Goal: Transaction & Acquisition: Purchase product/service

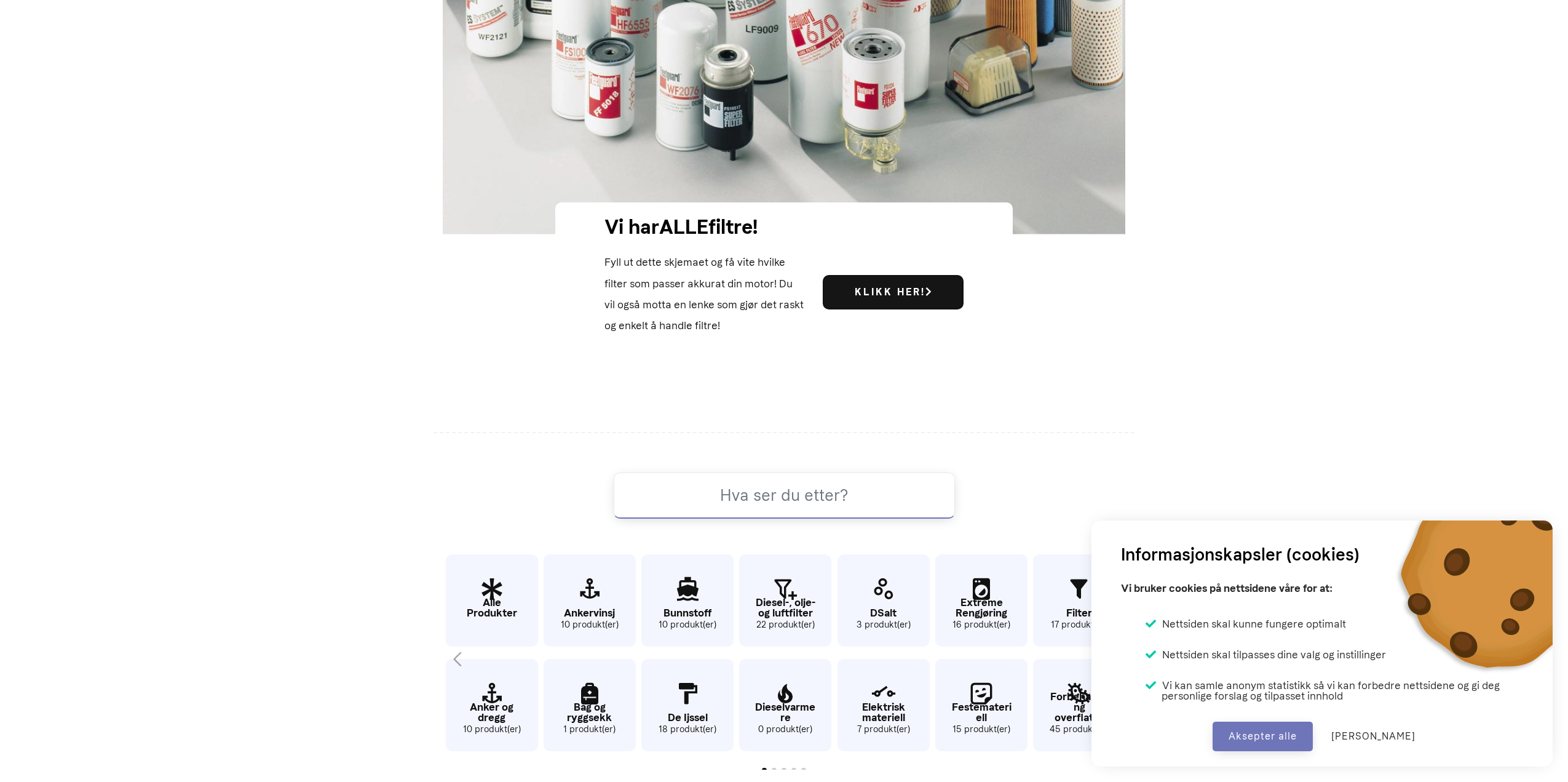
scroll to position [769, 0]
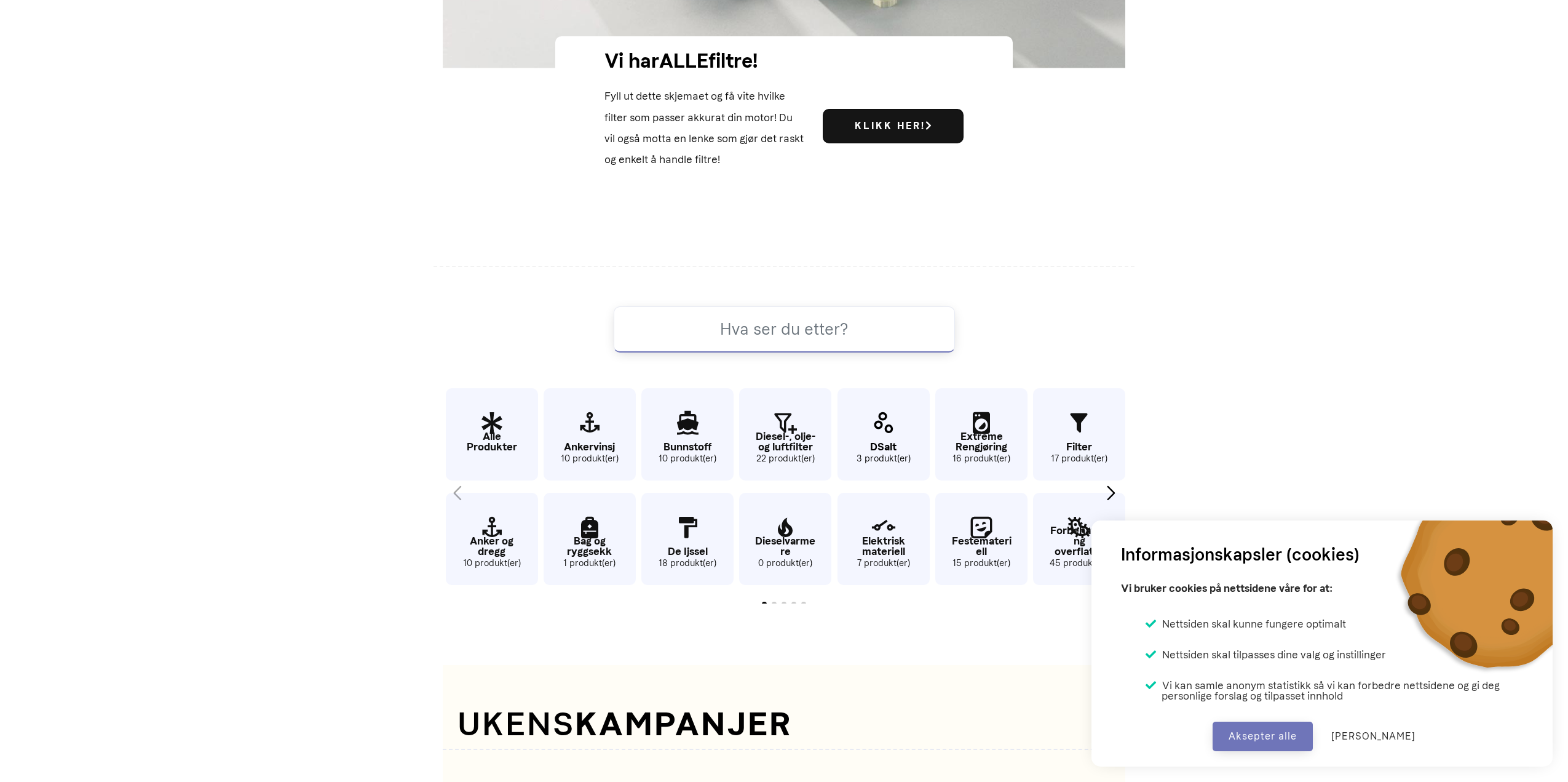
click at [882, 441] on p "DSalt" at bounding box center [883, 447] width 93 height 11
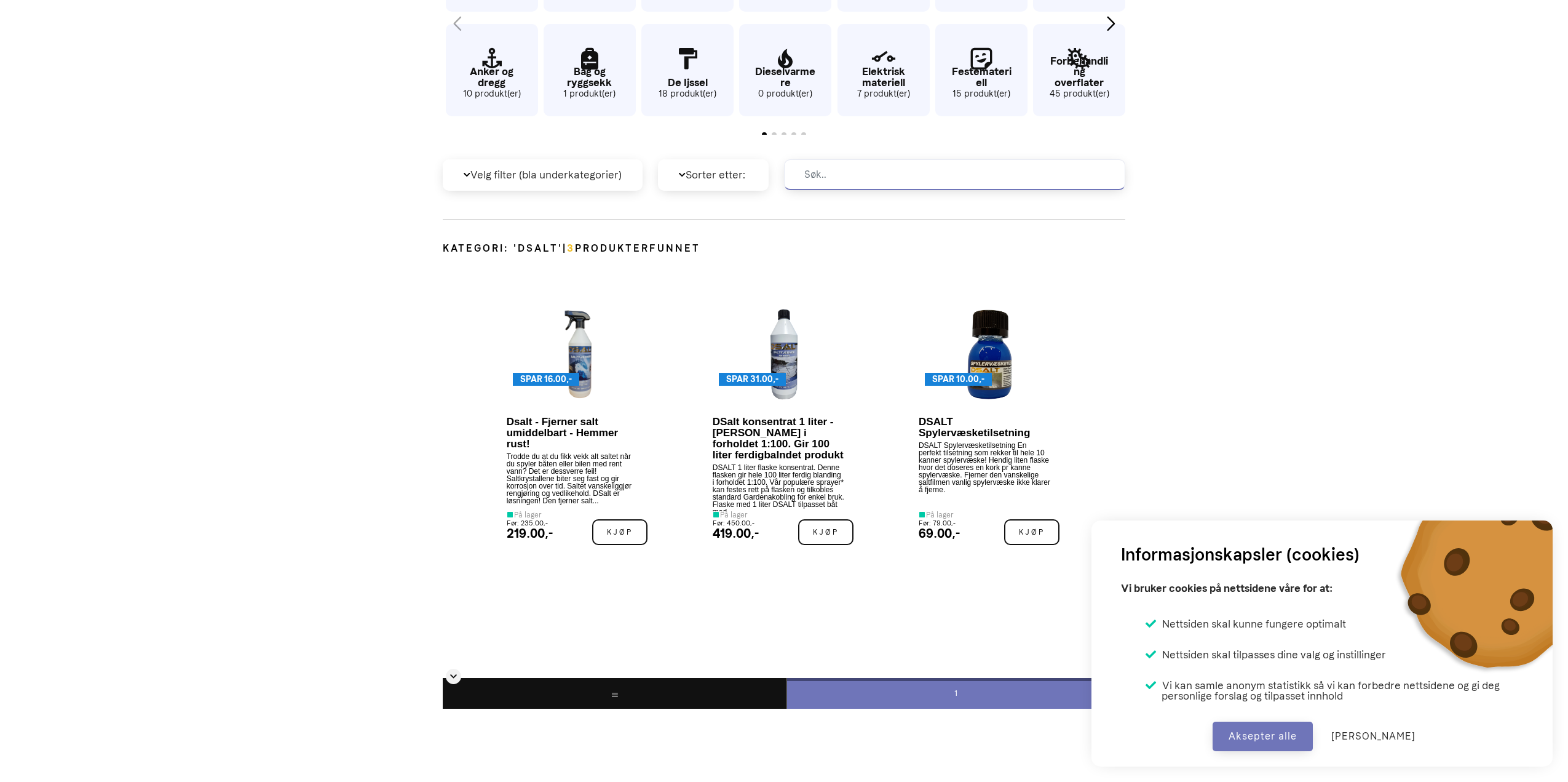
scroll to position [553, 0]
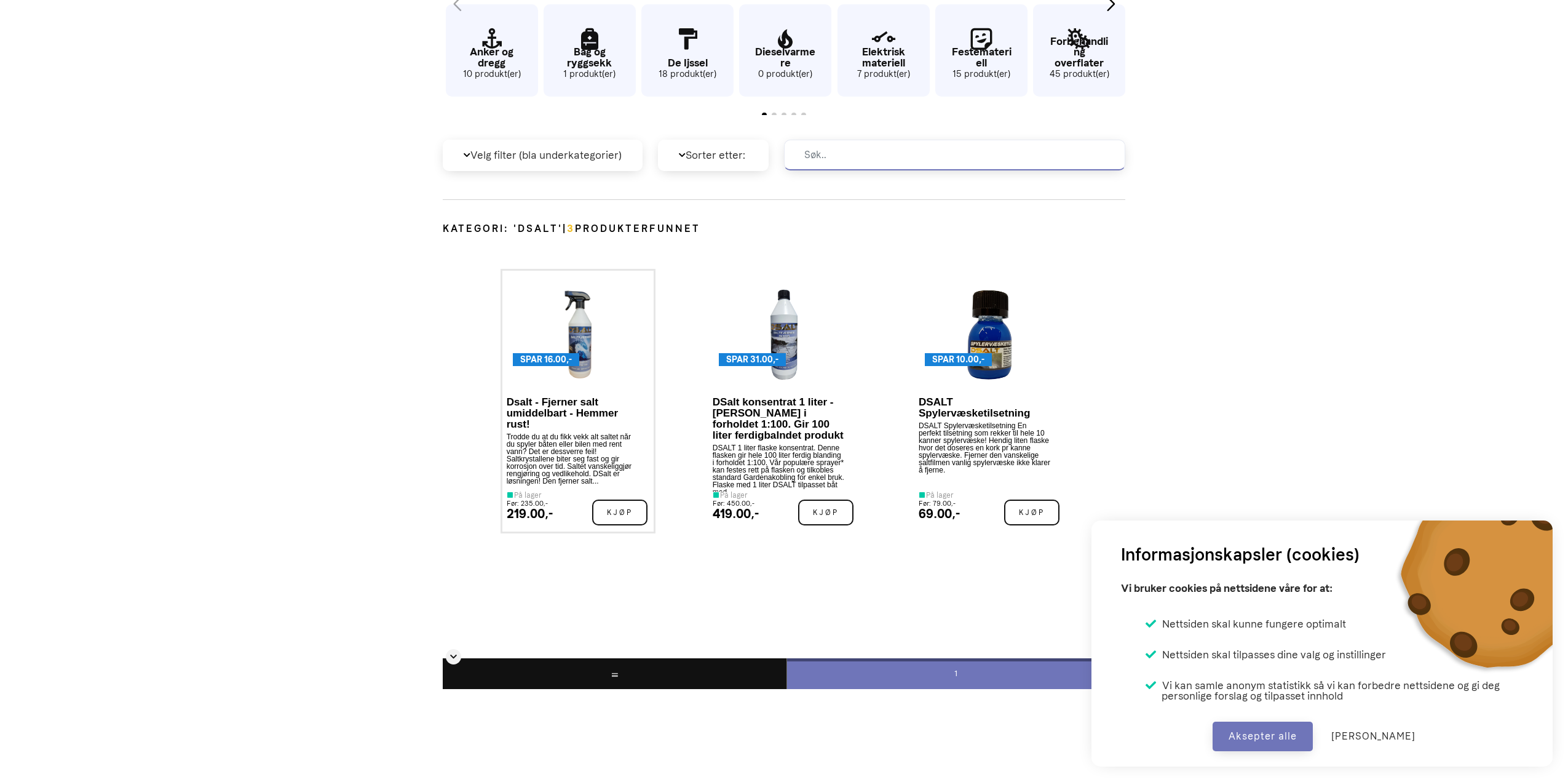
click at [560, 381] on div "SPAR 16.00,- -16.00 KR" at bounding box center [578, 333] width 143 height 116
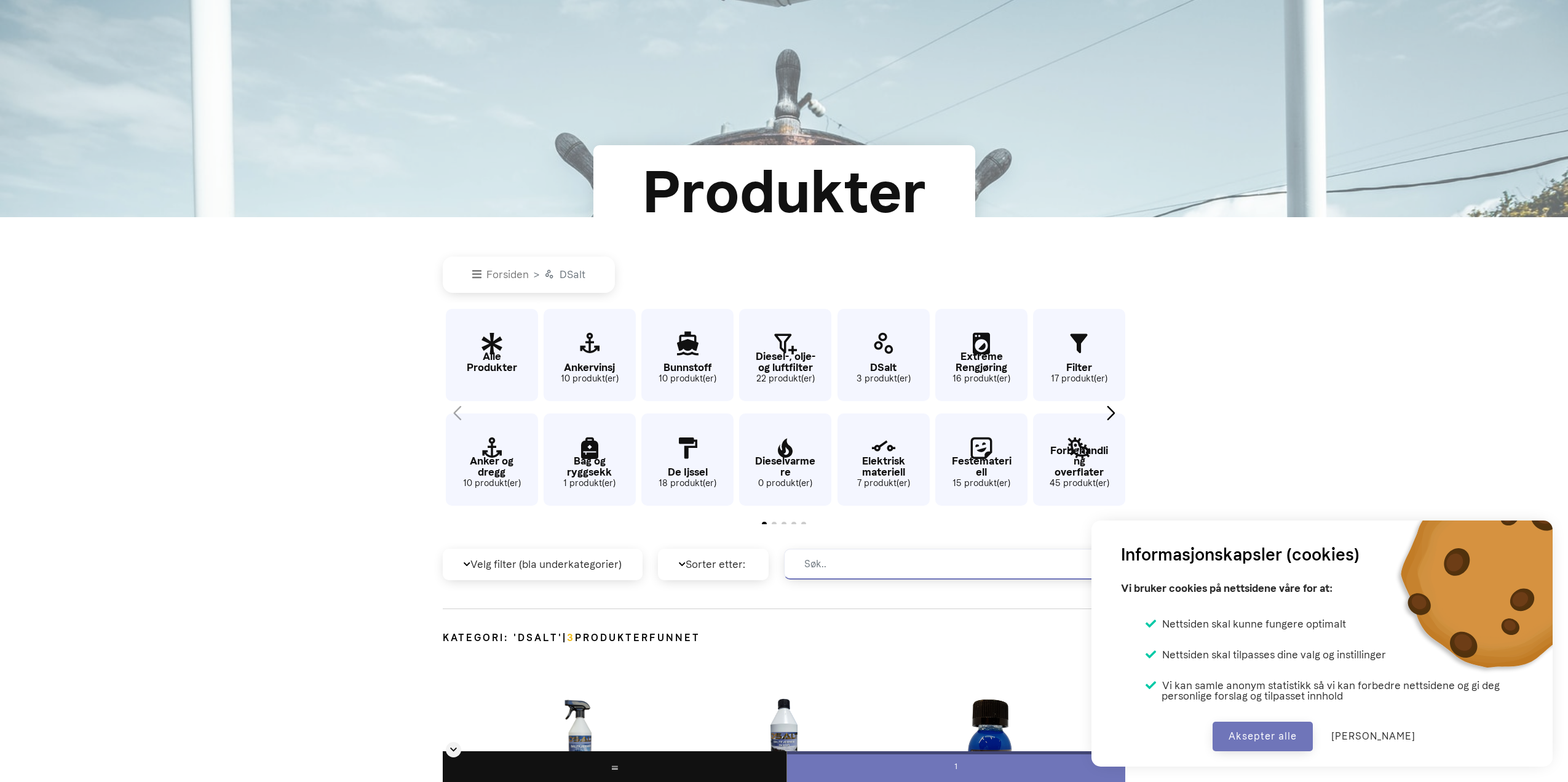
scroll to position [21, 0]
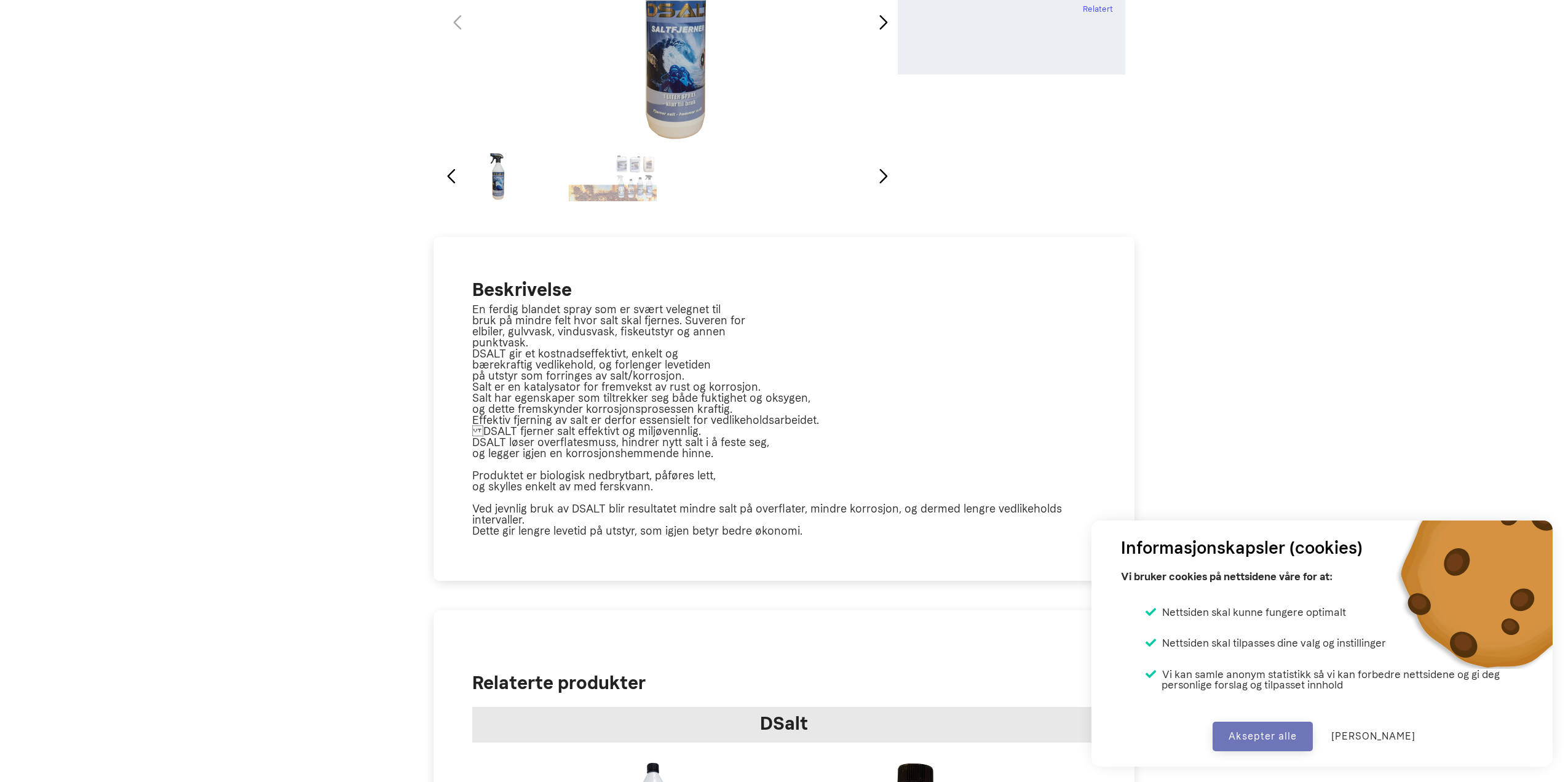
scroll to position [123, 0]
